Goal: Task Accomplishment & Management: Manage account settings

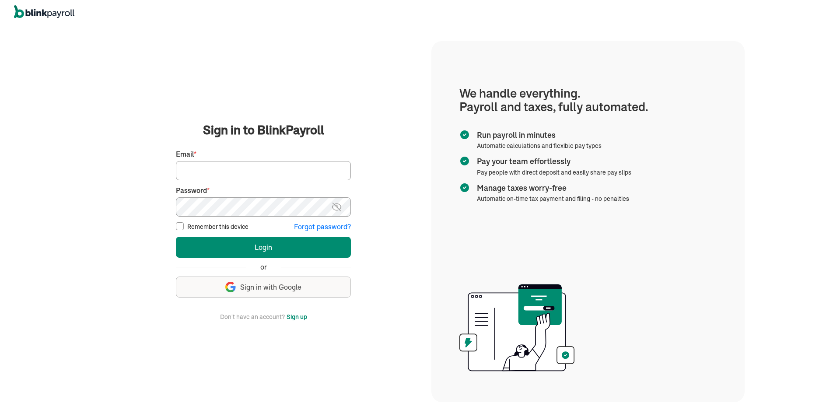
click at [221, 176] on input "Email *" at bounding box center [263, 170] width 175 height 19
click at [228, 174] on input "Email *" at bounding box center [263, 170] width 175 height 19
type input "djvargas_01@hotmail.com"
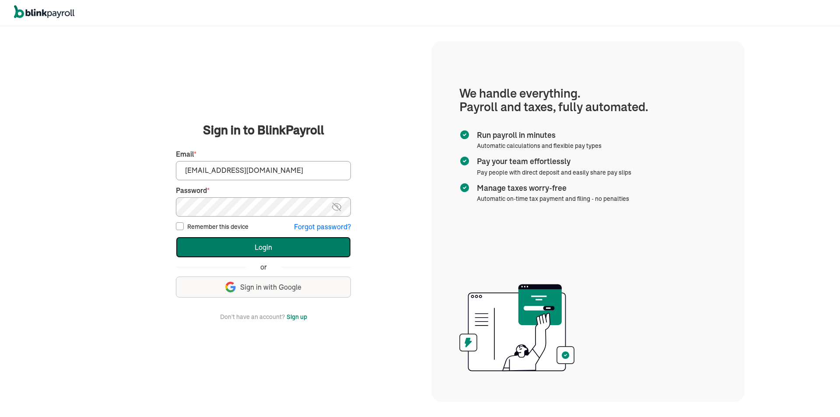
click at [247, 246] on button "Login" at bounding box center [263, 247] width 175 height 21
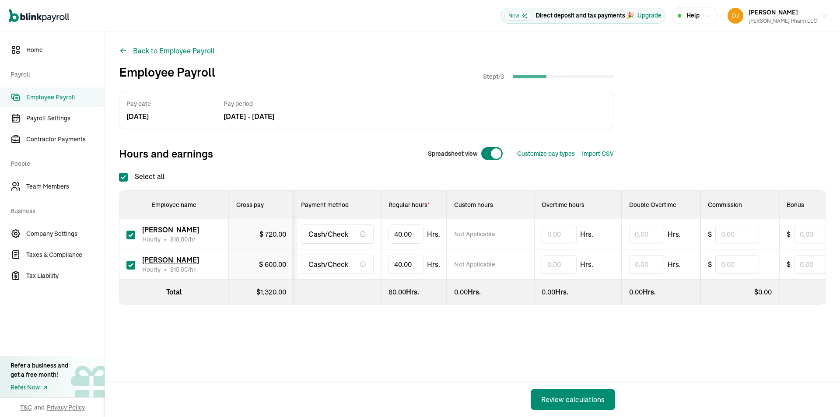
click at [494, 151] on span at bounding box center [496, 153] width 10 height 10
checkbox input "false"
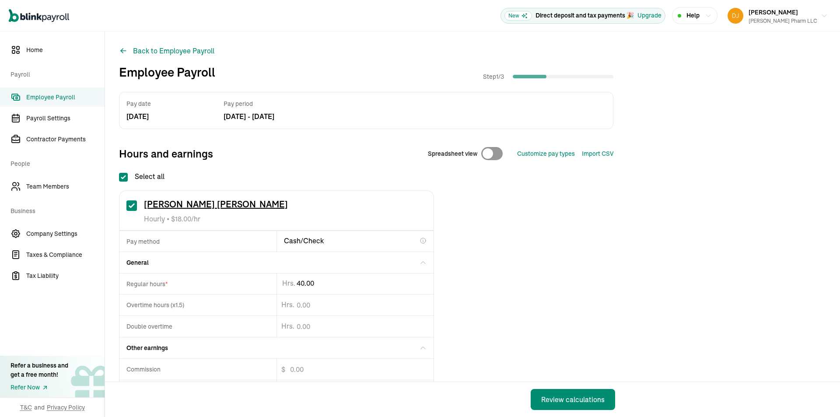
drag, startPoint x: 331, startPoint y: 286, endPoint x: 162, endPoint y: 299, distance: 169.4
type input "43.49"
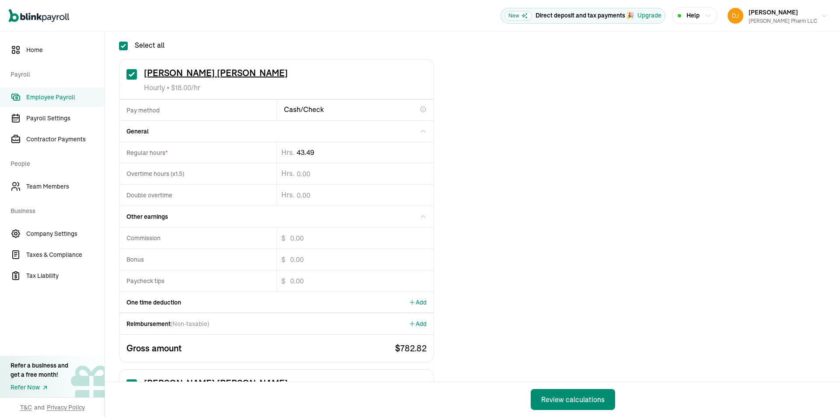
click at [275, 308] on div "One time deduction Add" at bounding box center [276, 302] width 314 height 21
click at [423, 303] on span "Add" at bounding box center [418, 302] width 18 height 9
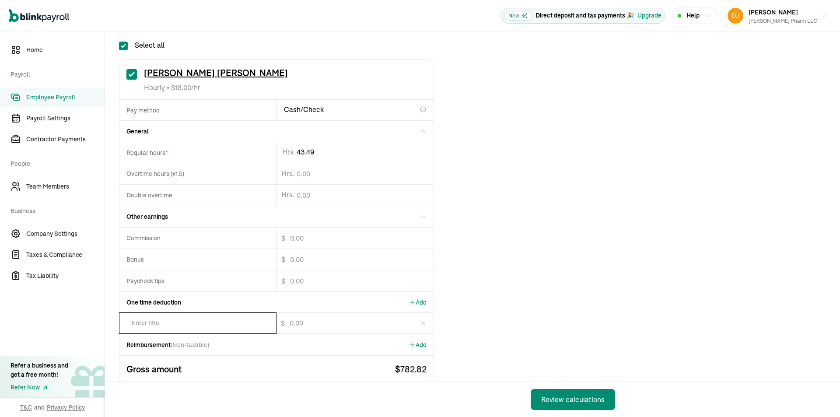
click at [171, 326] on input "text" at bounding box center [197, 323] width 157 height 21
type input "state tax"
click at [290, 324] on input "$" at bounding box center [347, 323] width 143 height 21
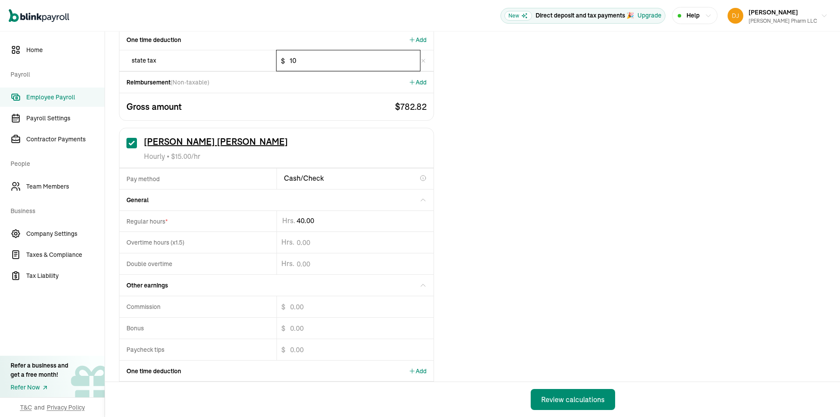
type input "10"
type input "4"
type input "25.63"
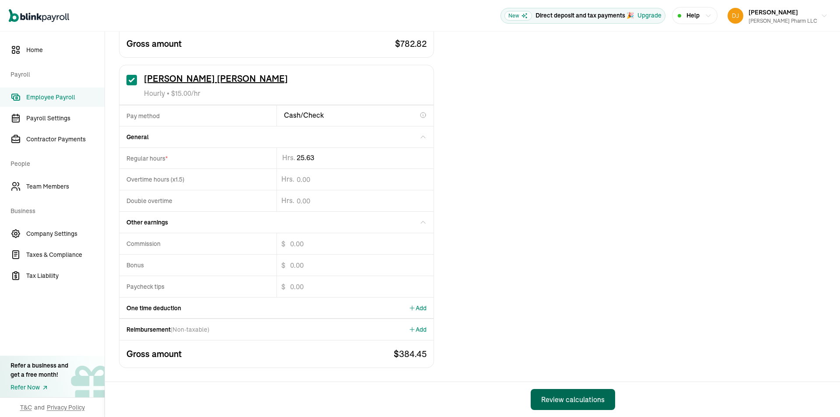
click at [570, 404] on div "Review calculations" at bounding box center [572, 399] width 63 height 10
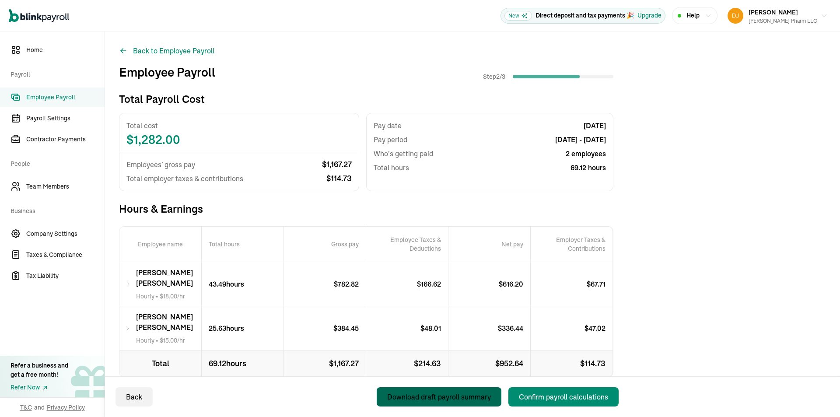
click at [454, 395] on div "Download draft payroll summary" at bounding box center [439, 396] width 104 height 10
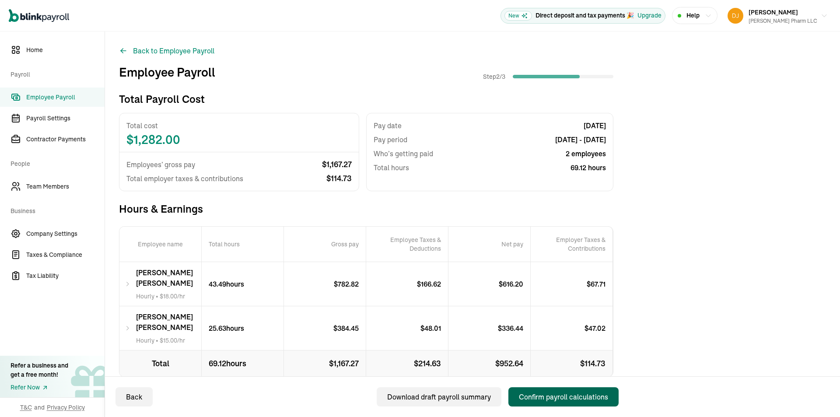
click at [554, 405] on button "Confirm payroll calculations" at bounding box center [563, 396] width 110 height 19
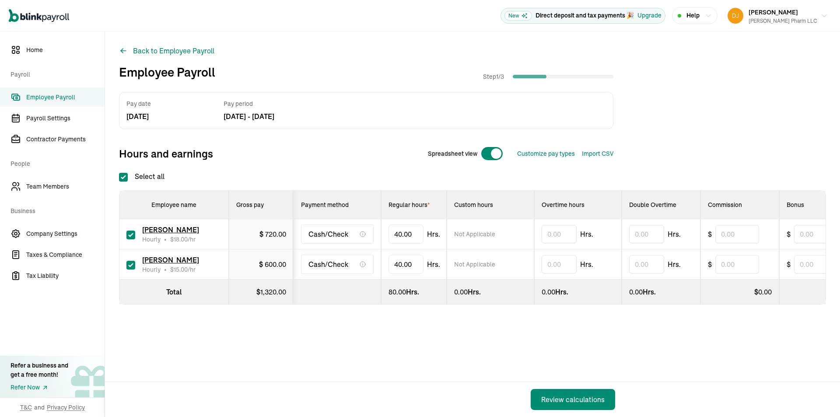
checkbox input "true"
click at [494, 151] on span at bounding box center [496, 153] width 10 height 10
checkbox input "false"
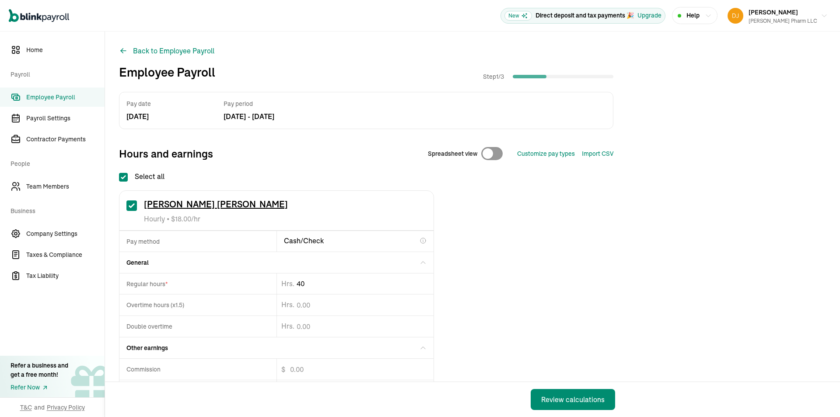
drag, startPoint x: 331, startPoint y: 286, endPoint x: 157, endPoint y: 299, distance: 174.6
type input "43.49"
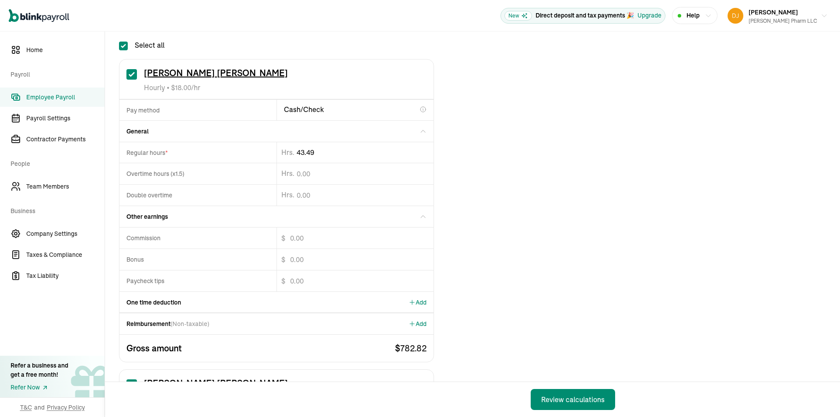
click at [275, 308] on div "One time deduction Add" at bounding box center [276, 302] width 314 height 21
click at [423, 303] on span "Add" at bounding box center [418, 302] width 18 height 9
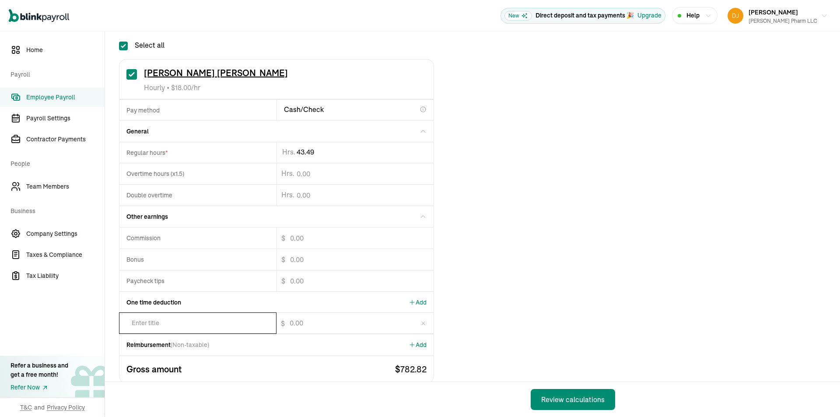
click at [171, 326] on input "text" at bounding box center [197, 323] width 157 height 21
type input "state tax"
click at [290, 324] on input "$" at bounding box center [347, 323] width 143 height 21
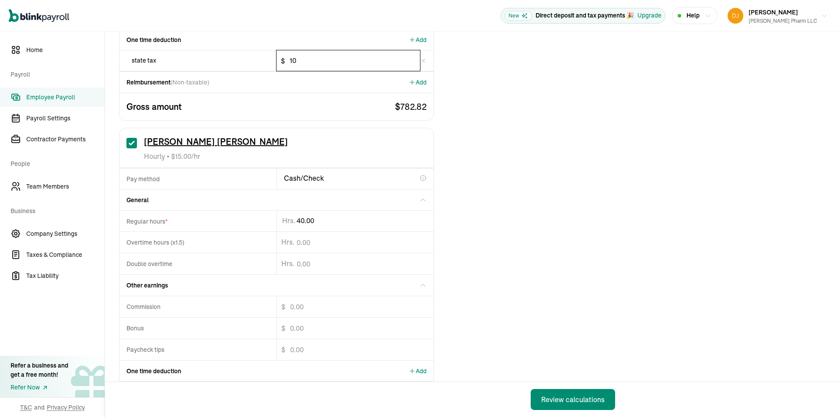
type input "10"
type input "4"
type input "25.63"
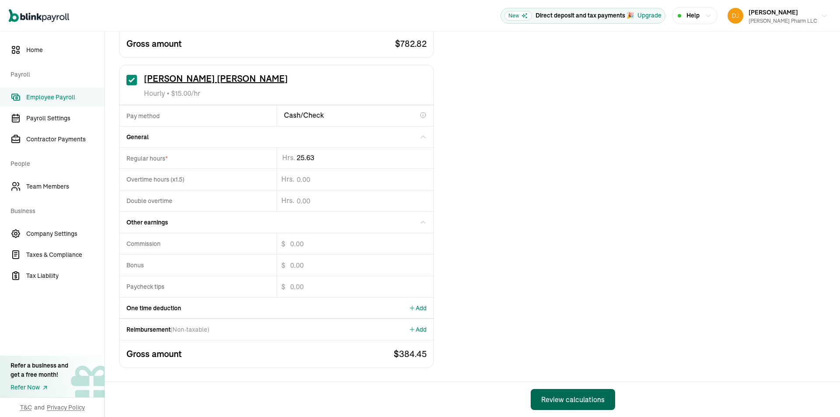
click at [570, 404] on div "Review calculations" at bounding box center [572, 399] width 63 height 10
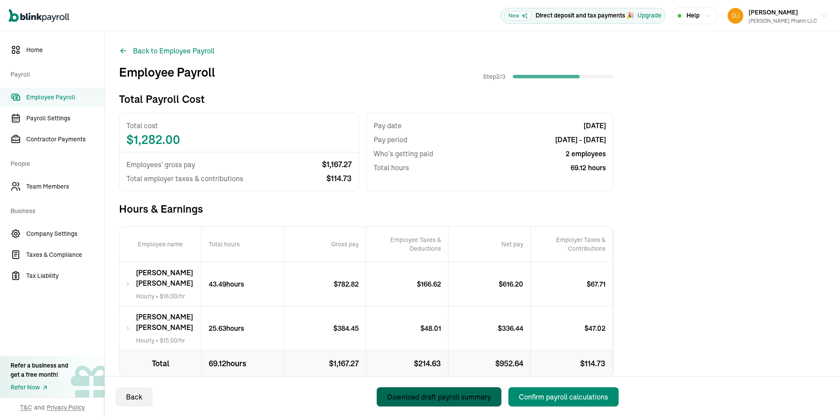
click at [454, 395] on div "Download draft payroll summary" at bounding box center [439, 396] width 104 height 10
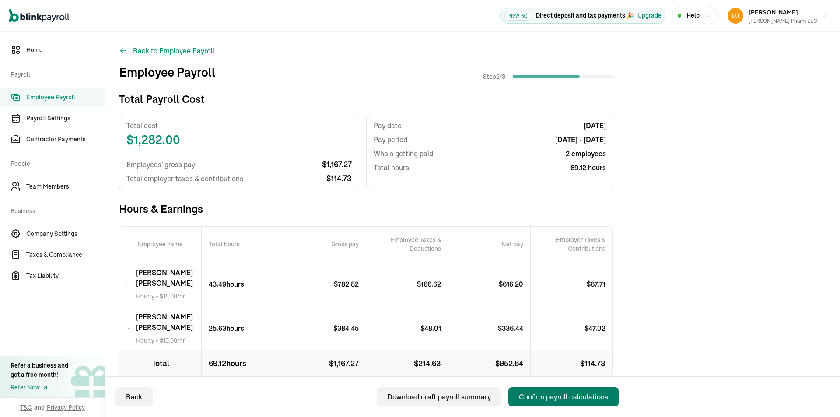
click at [554, 405] on button "Confirm payroll calculations" at bounding box center [563, 396] width 110 height 19
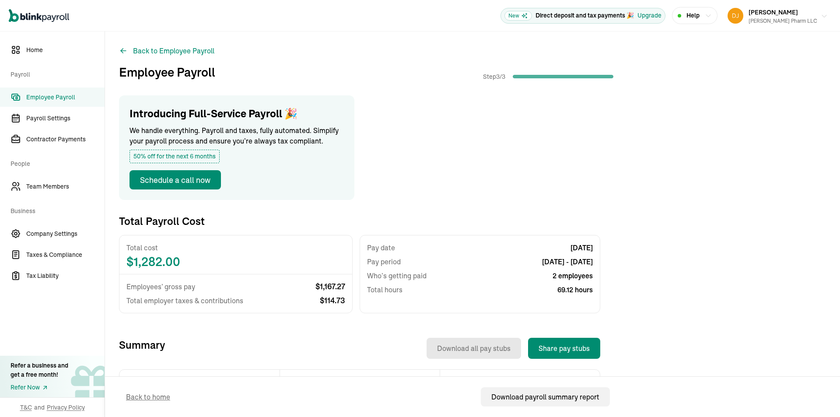
click at [798, 13] on span "[PERSON_NAME]" at bounding box center [772, 12] width 49 height 8
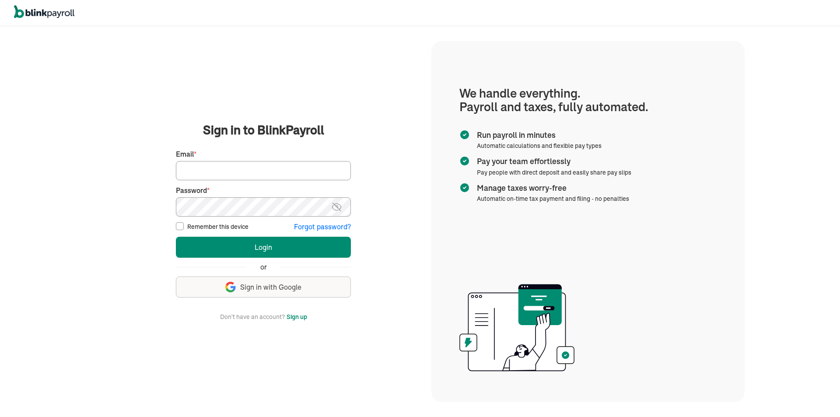
drag, startPoint x: 563, startPoint y: 266, endPoint x: 212, endPoint y: 166, distance: 365.4
click at [211, 166] on input "Email *" at bounding box center [263, 170] width 175 height 19
type input "[PERSON_NAME][EMAIL_ADDRESS][PERSON_NAME][DOMAIN_NAME]"
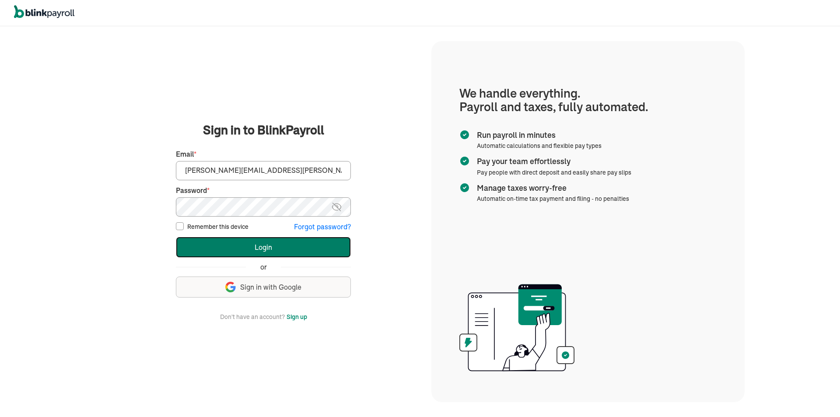
click at [285, 252] on button "Login" at bounding box center [263, 247] width 175 height 21
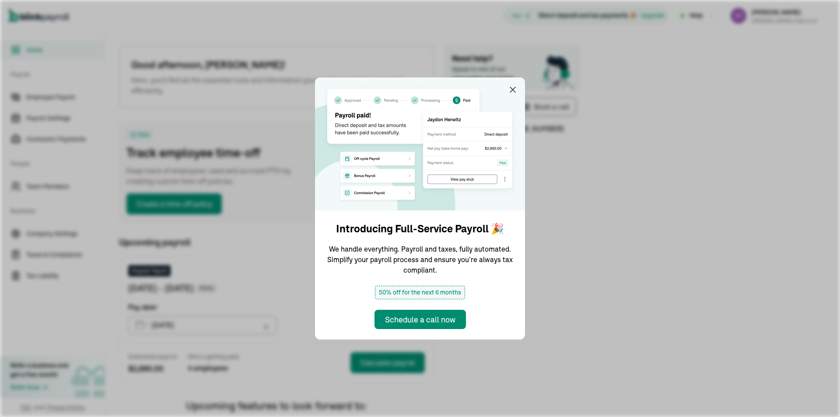
click at [514, 84] on img at bounding box center [420, 143] width 210 height 133
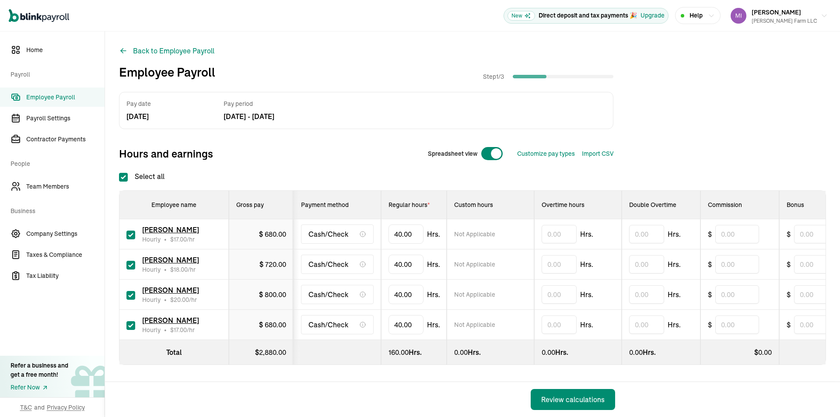
click at [484, 152] on div at bounding box center [492, 154] width 22 height 14
checkbox input "false"
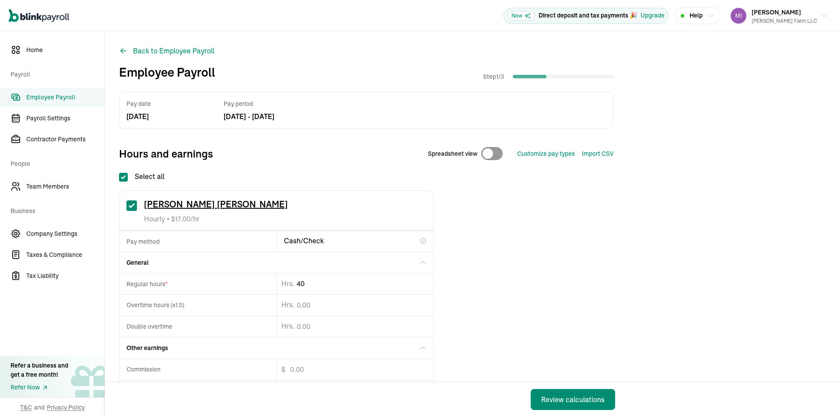
type input "4"
type input "34.04"
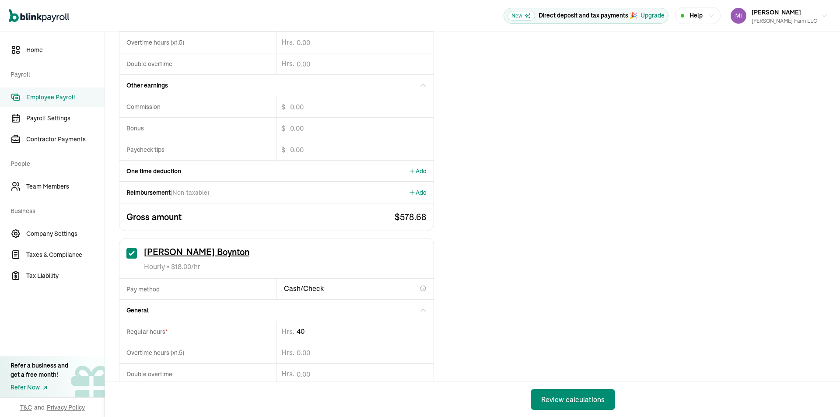
type input "4"
type input "20"
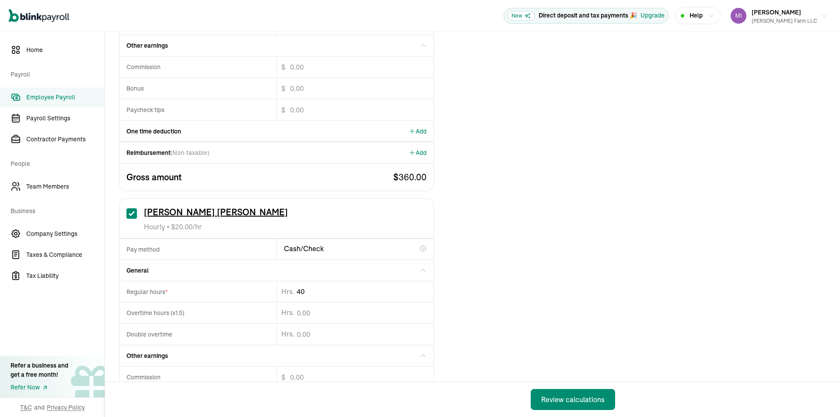
type input "4"
type input "44.63"
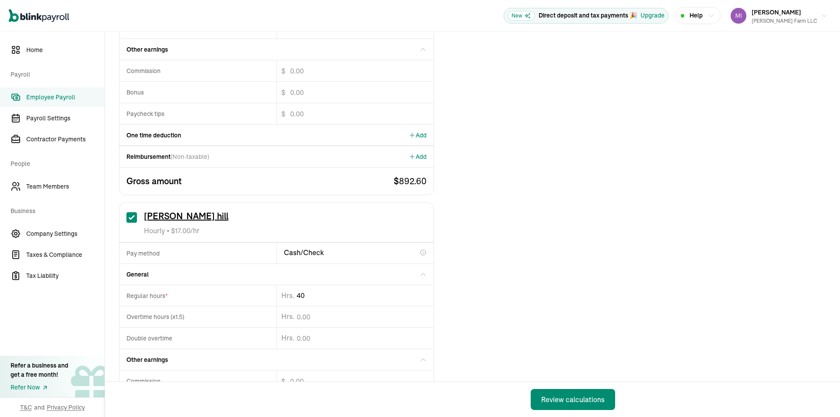
type input "4"
type input "33.34"
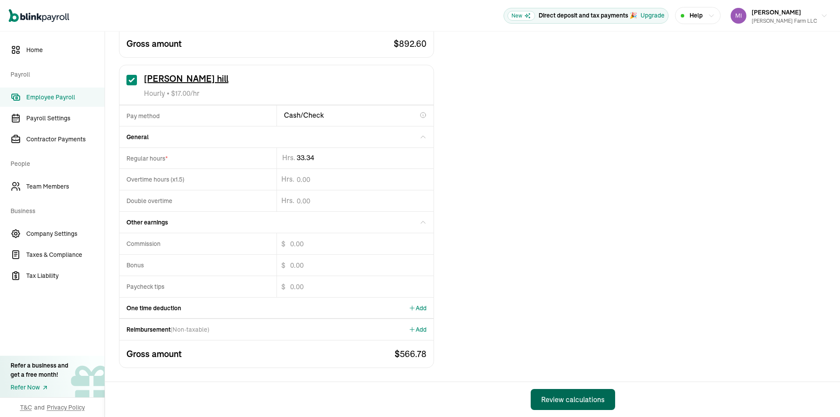
click at [580, 394] on button "Review calculations" at bounding box center [573, 399] width 84 height 21
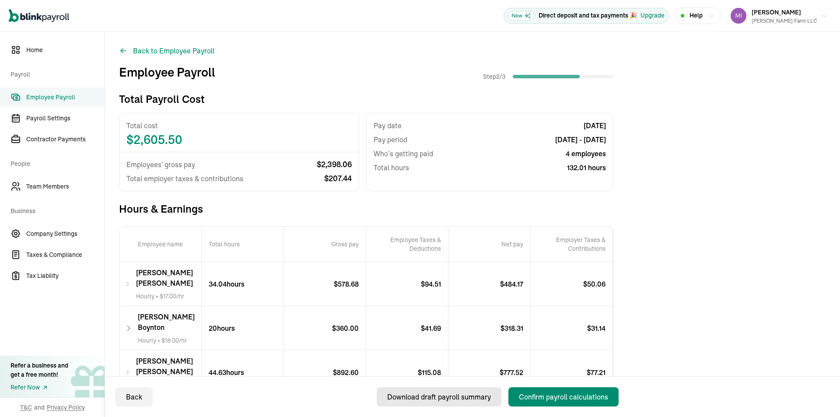
click at [465, 395] on div "Download draft payroll summary" at bounding box center [439, 396] width 104 height 10
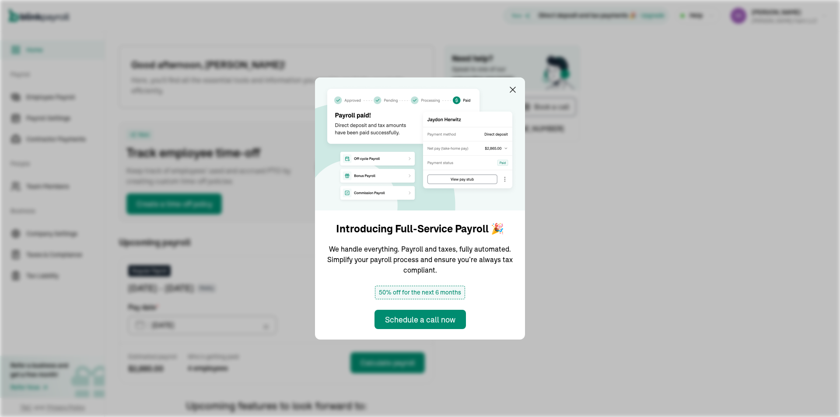
click at [514, 84] on img at bounding box center [420, 143] width 210 height 133
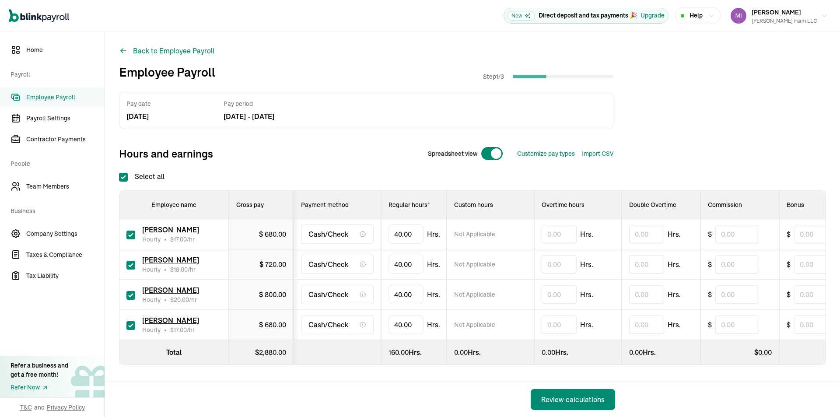
click at [484, 152] on div at bounding box center [492, 154] width 22 height 14
checkbox input "false"
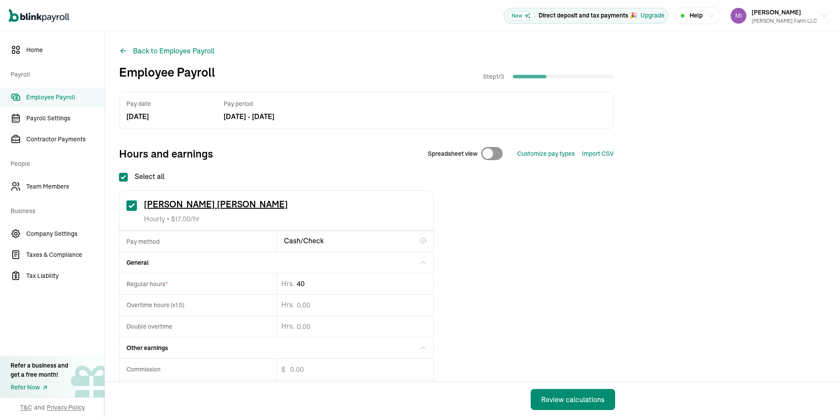
type input "4"
type input "34.04"
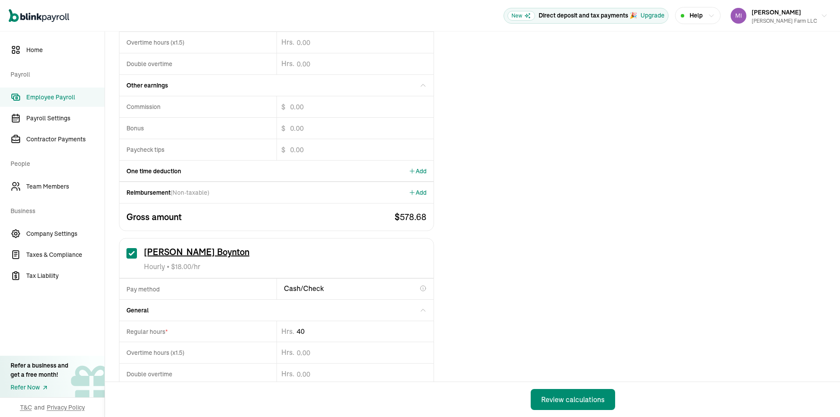
type input "4"
type input "20"
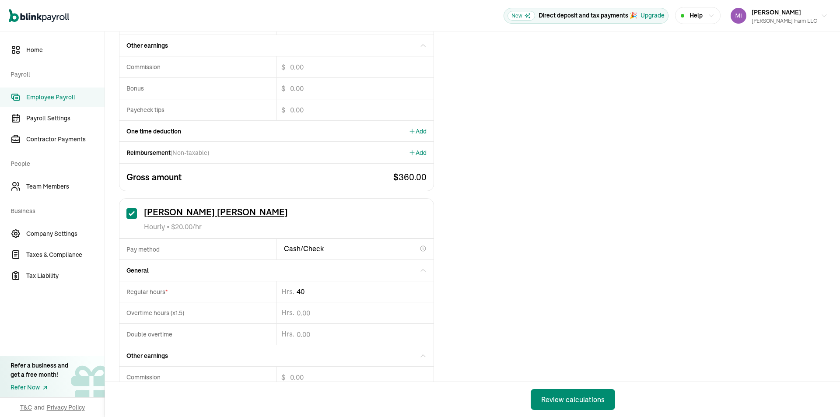
type input "4"
type input "44.63"
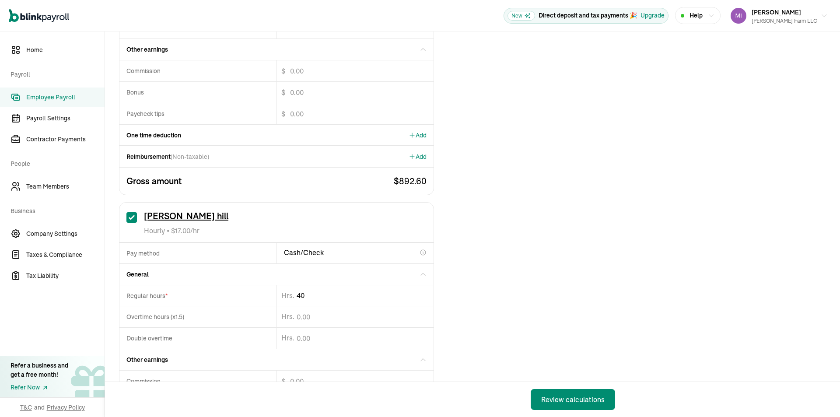
type input "4"
type input "33.34"
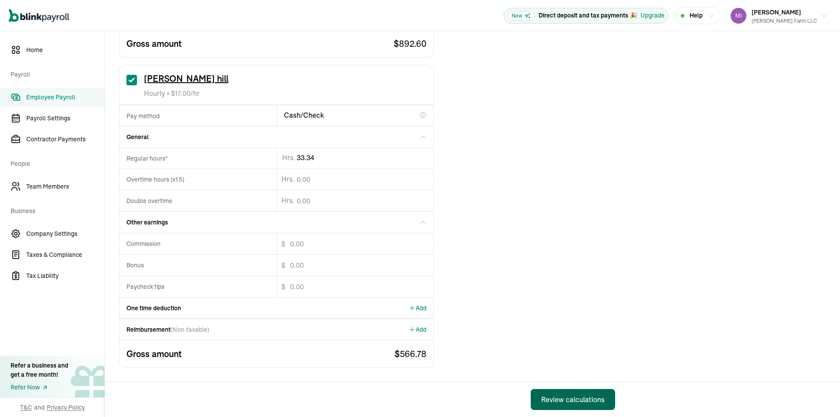
click at [580, 394] on button "Review calculations" at bounding box center [573, 399] width 84 height 21
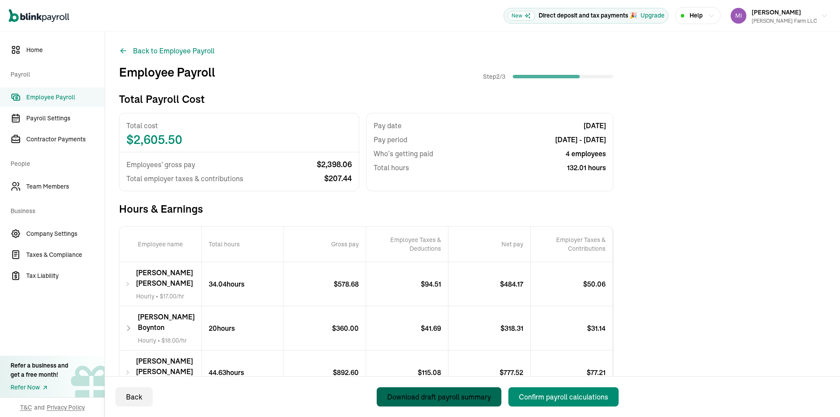
click at [465, 395] on div "Download draft payroll summary" at bounding box center [439, 396] width 104 height 10
click at [449, 400] on div "Download draft payroll summary" at bounding box center [439, 396] width 104 height 10
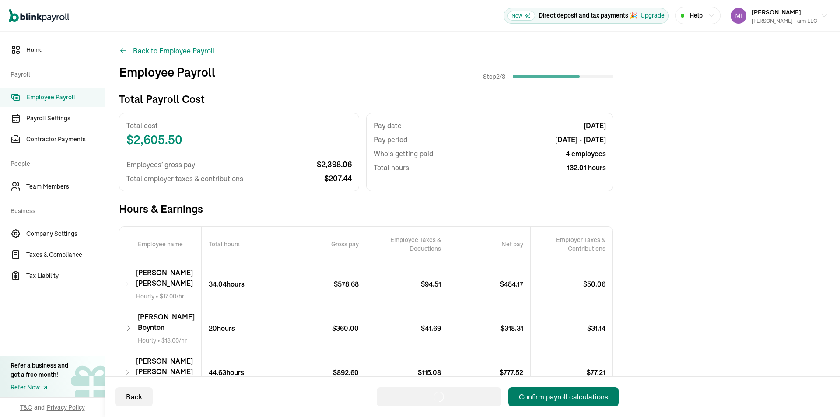
click at [555, 404] on button "Confirm payroll calculations" at bounding box center [563, 396] width 110 height 19
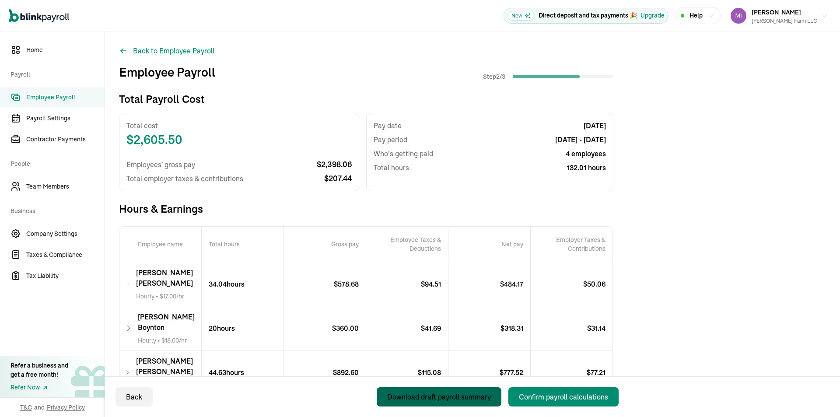
click at [449, 400] on div "Download draft payroll summary" at bounding box center [439, 396] width 104 height 10
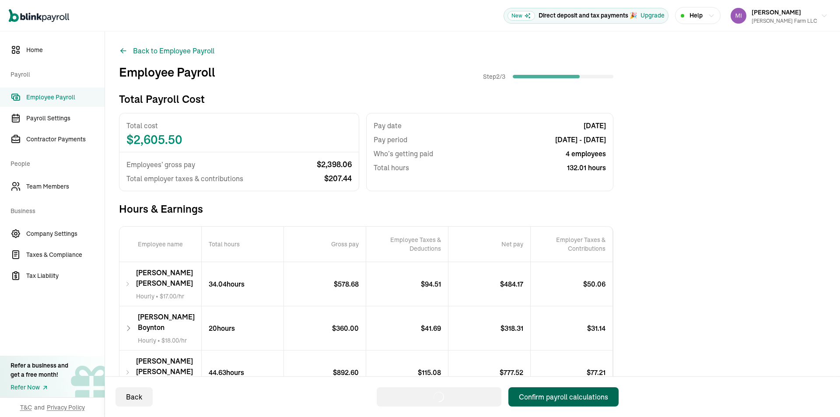
click at [555, 404] on button "Confirm payroll calculations" at bounding box center [563, 396] width 110 height 19
